Goal: Task Accomplishment & Management: Use online tool/utility

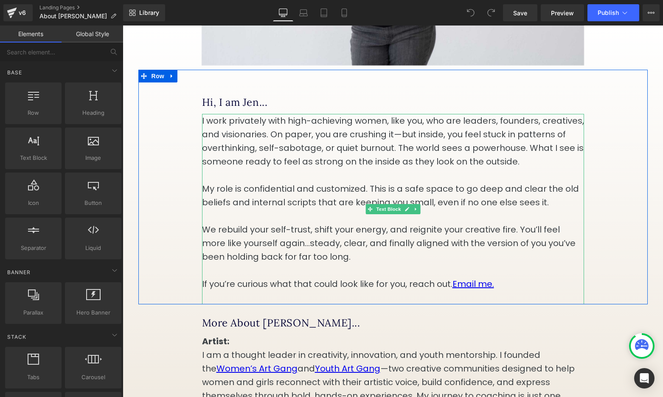
scroll to position [288, 0]
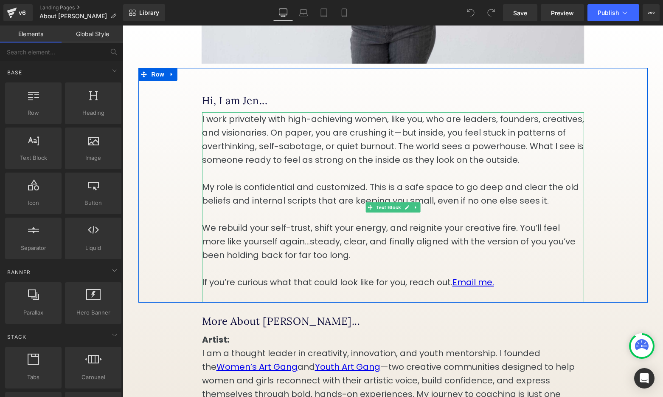
click at [405, 289] on p "If you’re curious what that could look like for you, reach out. Email me." at bounding box center [393, 282] width 382 height 14
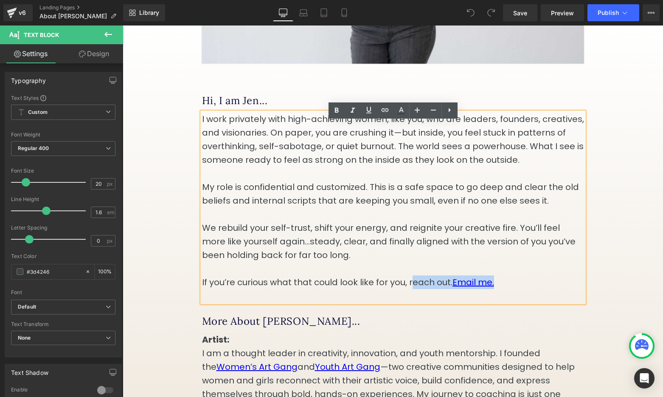
drag, startPoint x: 511, startPoint y: 293, endPoint x: 411, endPoint y: 293, distance: 100.2
click at [411, 289] on p "If you’re curious what that could look like for you, reach out. Email me." at bounding box center [393, 282] width 382 height 14
click at [510, 289] on p "If you’re curious what that could look like for you, reach out. Email me." at bounding box center [393, 282] width 382 height 14
drag, startPoint x: 504, startPoint y: 291, endPoint x: 456, endPoint y: 293, distance: 48.0
click at [456, 289] on p "If you’re curious what that could look like for you, reach out. Email me." at bounding box center [393, 282] width 382 height 14
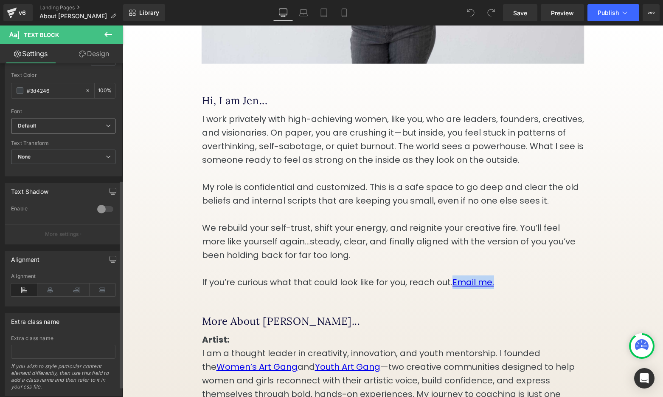
scroll to position [204, 0]
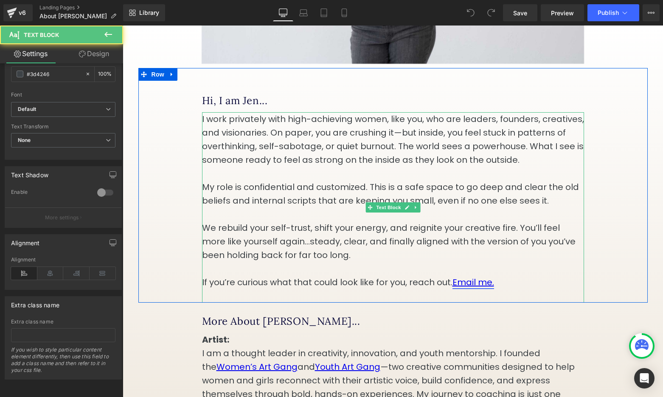
click at [476, 288] on link "Email me." at bounding box center [474, 282] width 42 height 12
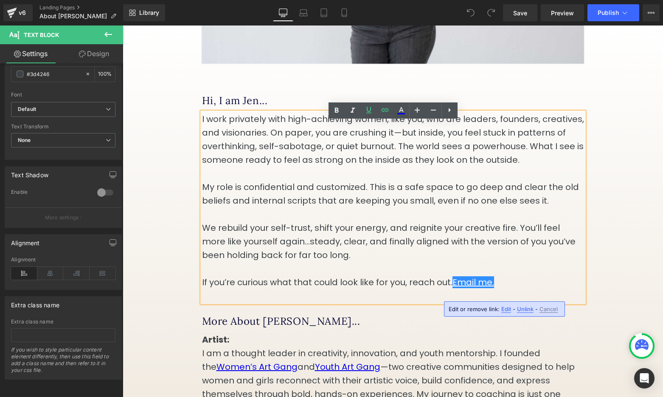
click at [503, 310] on span "Edit" at bounding box center [507, 308] width 10 height 7
click at [455, 313] on input "mailto:[PERSON_NAME][EMAIL_ADDRESS][DOMAIN_NAME]?subject=I'd love to set up a c…" at bounding box center [479, 311] width 131 height 21
paste input "[URL][DOMAIN_NAME]"
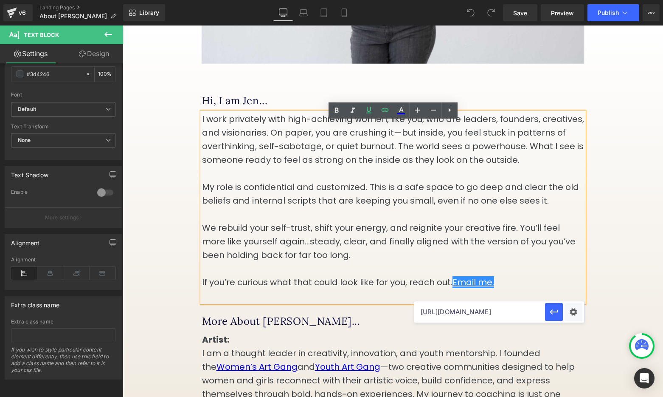
scroll to position [0, 246]
type input "[URL][DOMAIN_NAME]"
click at [551, 313] on icon "button" at bounding box center [554, 312] width 10 height 10
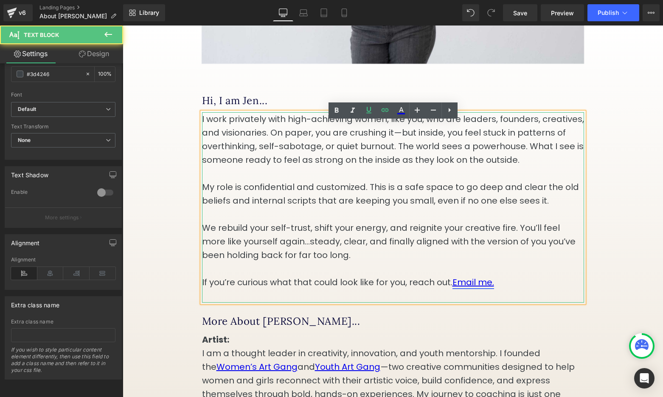
click at [489, 288] on link "Email me." at bounding box center [474, 282] width 42 height 12
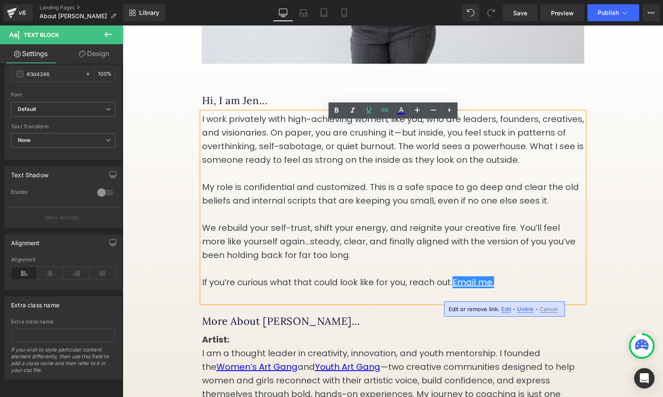
click at [507, 306] on span "Edit" at bounding box center [507, 308] width 10 height 7
click at [570, 0] on div "Text Color Highlight Color #333333 Edit or remove link: Edit - Unlink - Cancel …" at bounding box center [331, 0] width 663 height 0
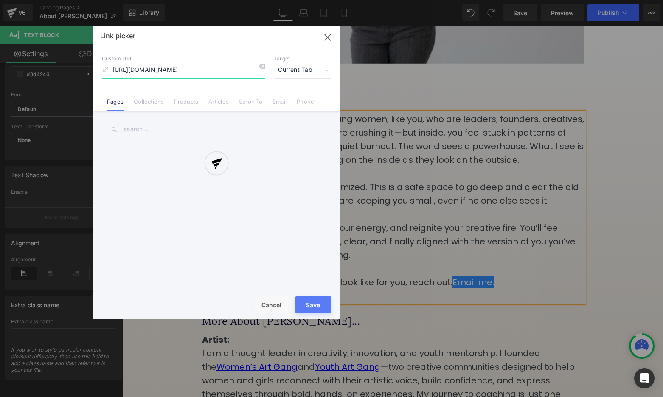
scroll to position [0, 180]
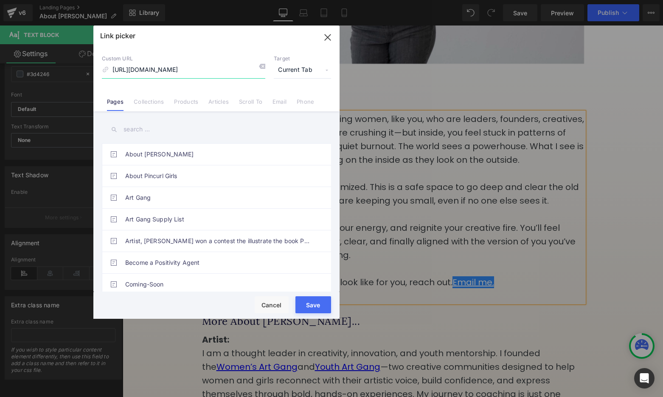
click at [329, 39] on icon "button" at bounding box center [328, 38] width 14 height 14
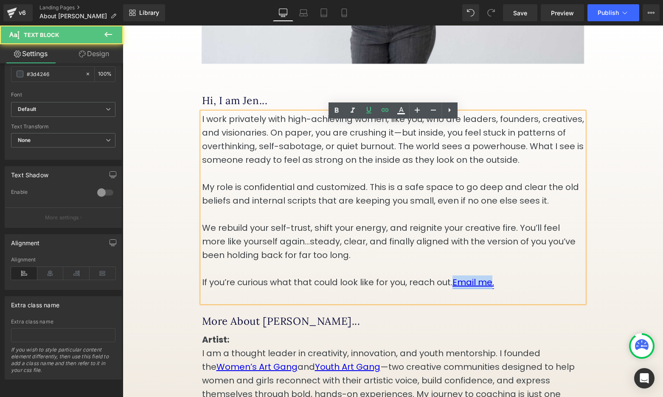
drag, startPoint x: 493, startPoint y: 291, endPoint x: 455, endPoint y: 292, distance: 37.4
click at [455, 288] on link "Email me." at bounding box center [474, 282] width 42 height 12
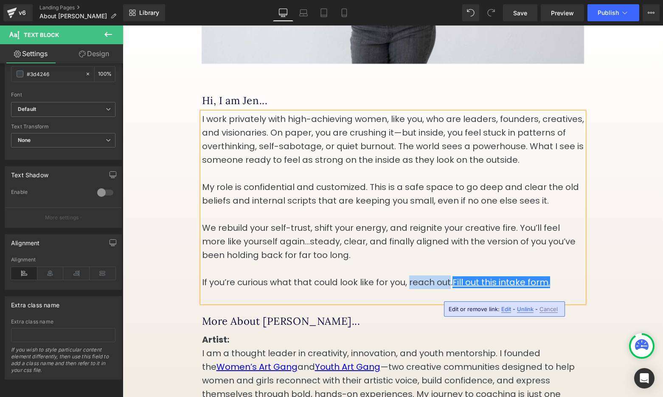
drag, startPoint x: 408, startPoint y: 290, endPoint x: 448, endPoint y: 290, distance: 39.9
click at [448, 289] on p "If you’re curious what that could look like for you, reach out. Fill out this i…" at bounding box center [393, 282] width 382 height 14
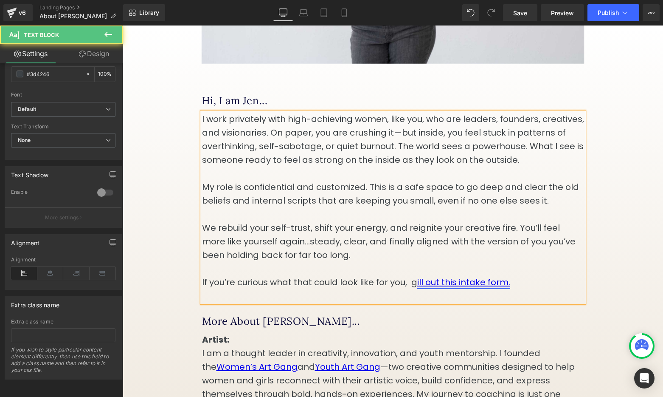
click at [420, 288] on link "ill out this intake form." at bounding box center [463, 282] width 93 height 12
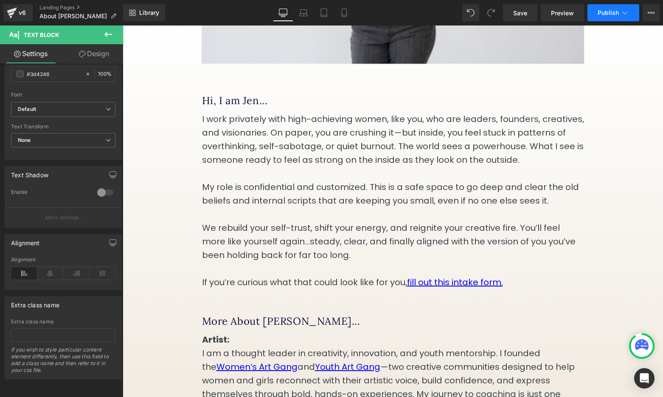
click at [614, 12] on span "Publish" at bounding box center [608, 12] width 21 height 7
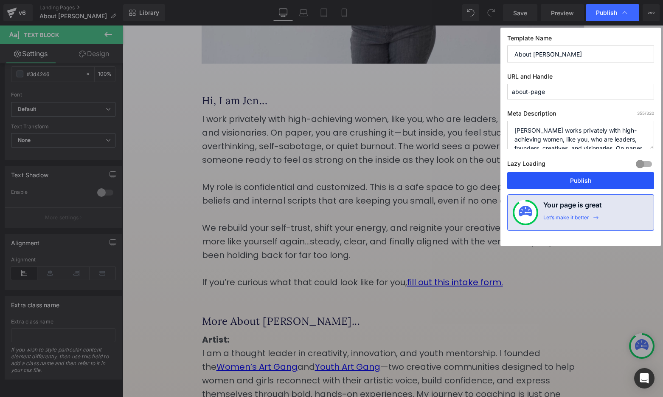
click at [595, 182] on button "Publish" at bounding box center [580, 180] width 147 height 17
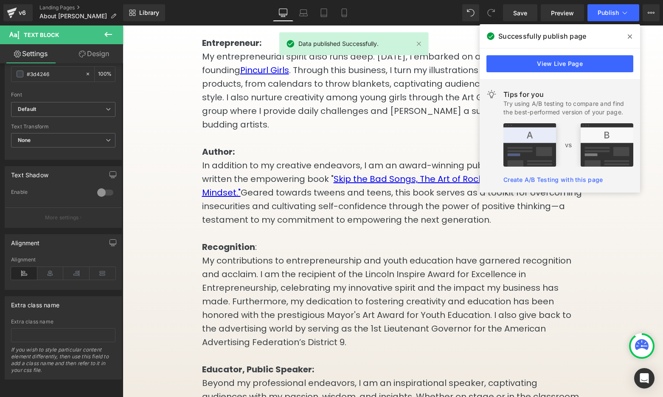
scroll to position [694, 0]
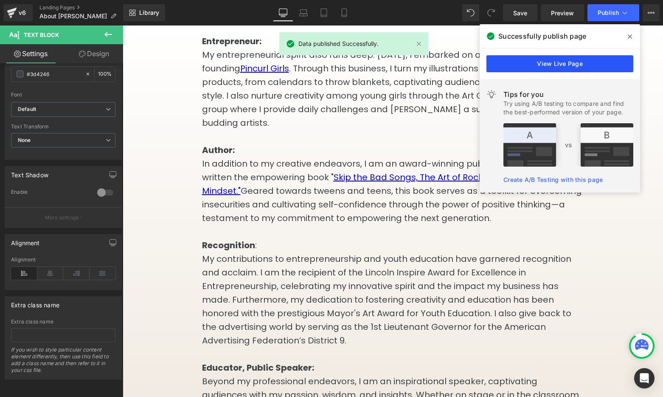
click at [603, 68] on link "View Live Page" at bounding box center [560, 63] width 147 height 17
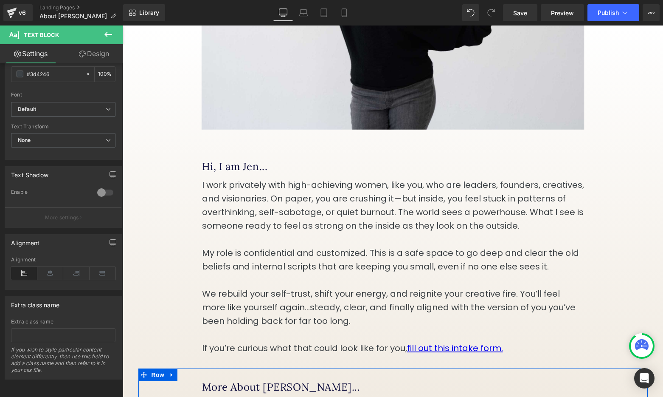
scroll to position [0, 0]
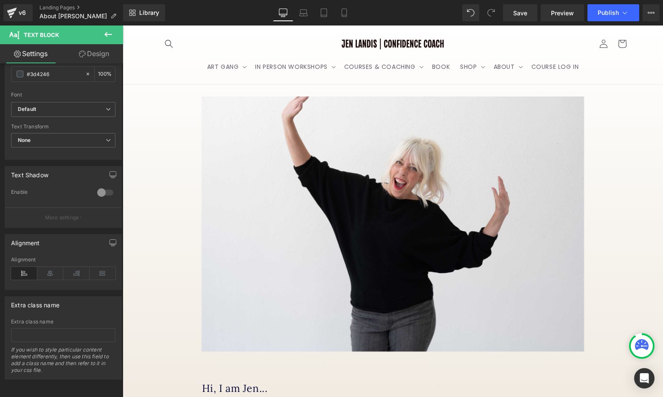
click at [105, 37] on icon at bounding box center [108, 34] width 10 height 10
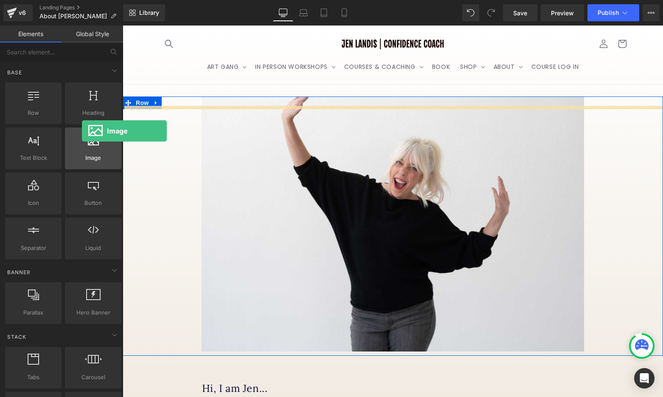
drag, startPoint x: 93, startPoint y: 150, endPoint x: 73, endPoint y: 132, distance: 26.7
click at [73, 132] on div "Image images, photos, alts, uploads" at bounding box center [93, 148] width 56 height 42
